Goal: Task Accomplishment & Management: Manage account settings

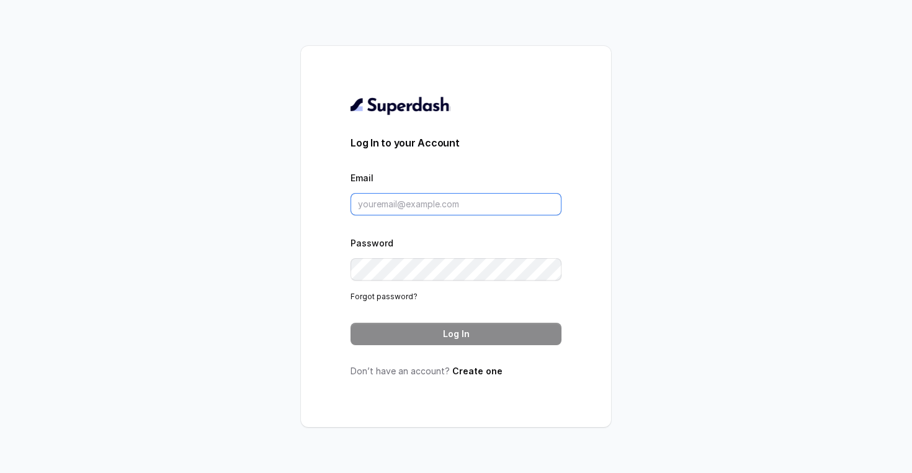
click at [390, 205] on input "Email" at bounding box center [456, 204] width 211 height 22
paste input "[PERSON_NAME][EMAIL_ADDRESS][PERSON_NAME][DOMAIN_NAME]"
type input "[PERSON_NAME][EMAIL_ADDRESS][PERSON_NAME][DOMAIN_NAME]"
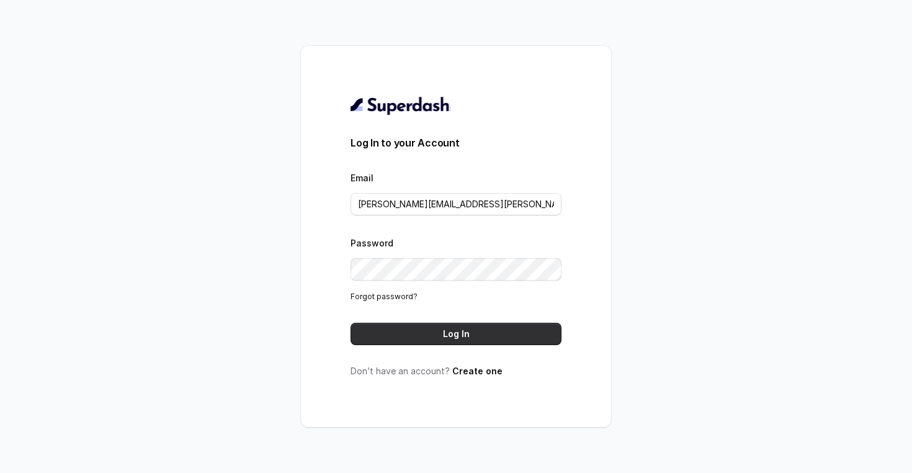
click at [449, 329] on button "Log In" at bounding box center [456, 334] width 211 height 22
